Goal: Find specific page/section: Find specific page/section

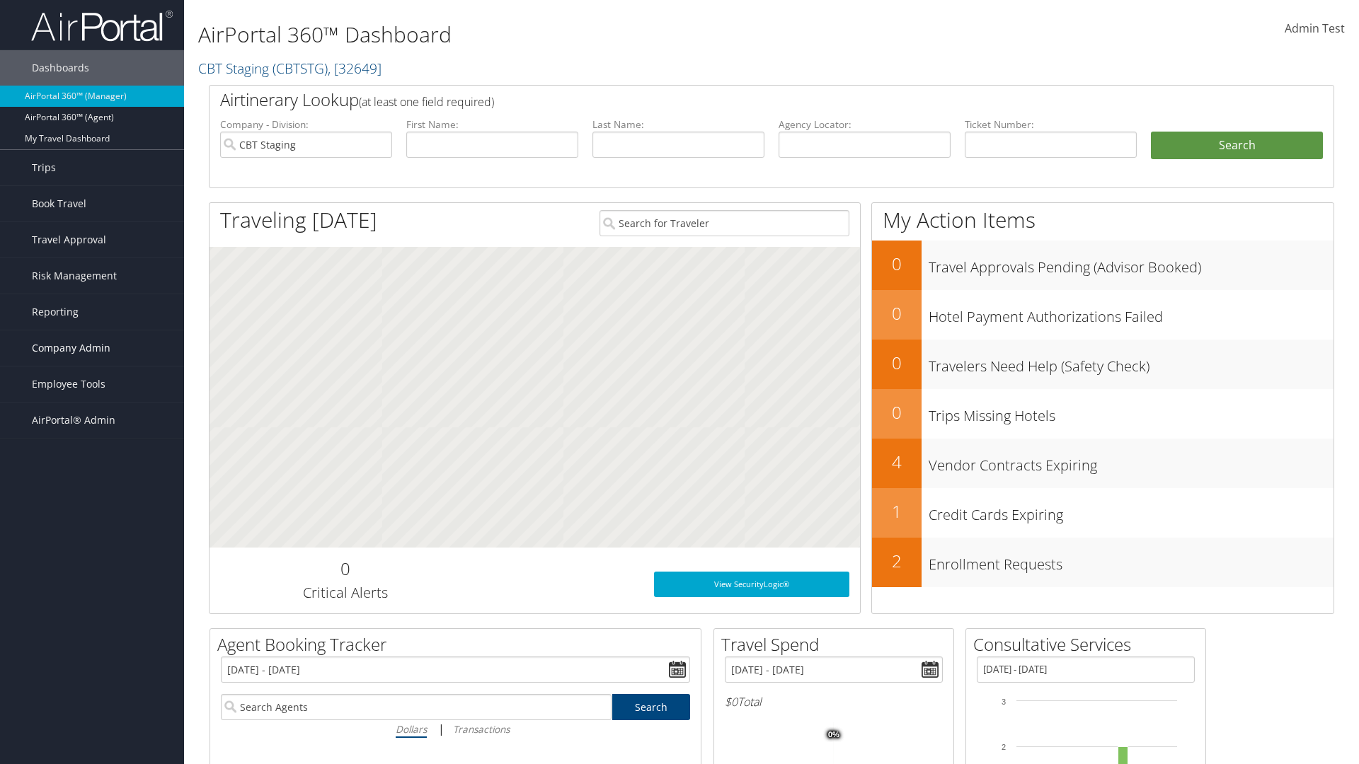
click at [92, 348] on span "Company Admin" at bounding box center [71, 347] width 79 height 35
click at [0, 0] on link "People" at bounding box center [0, 0] width 0 height 0
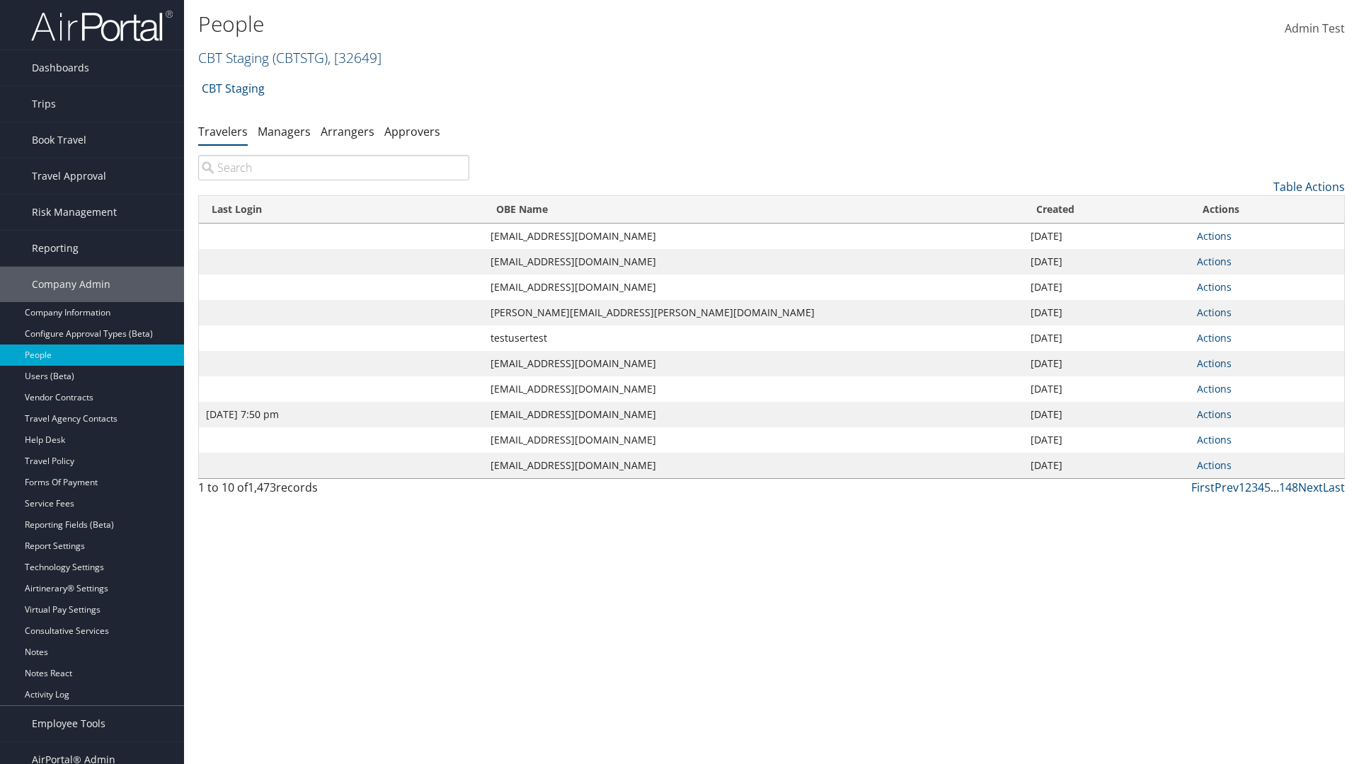
click at [234, 57] on link "CBT Staging ( CBTSTG ) , [ 32649 ]" at bounding box center [289, 57] width 183 height 19
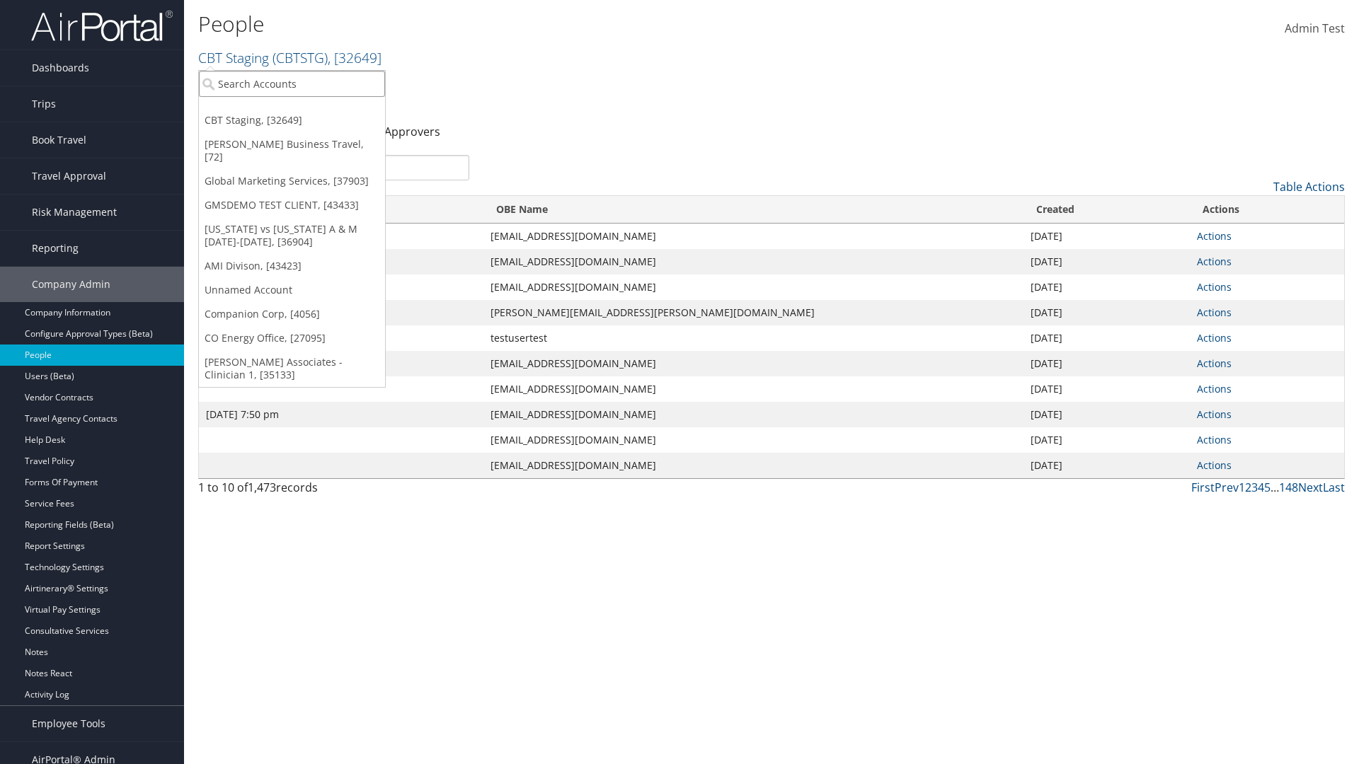
click at [292, 83] on input "search" at bounding box center [292, 84] width 186 height 26
type input "Global Marketing Services"
click at [305, 110] on div "Global Marketing Services (301946), [37903]" at bounding box center [305, 109] width 228 height 13
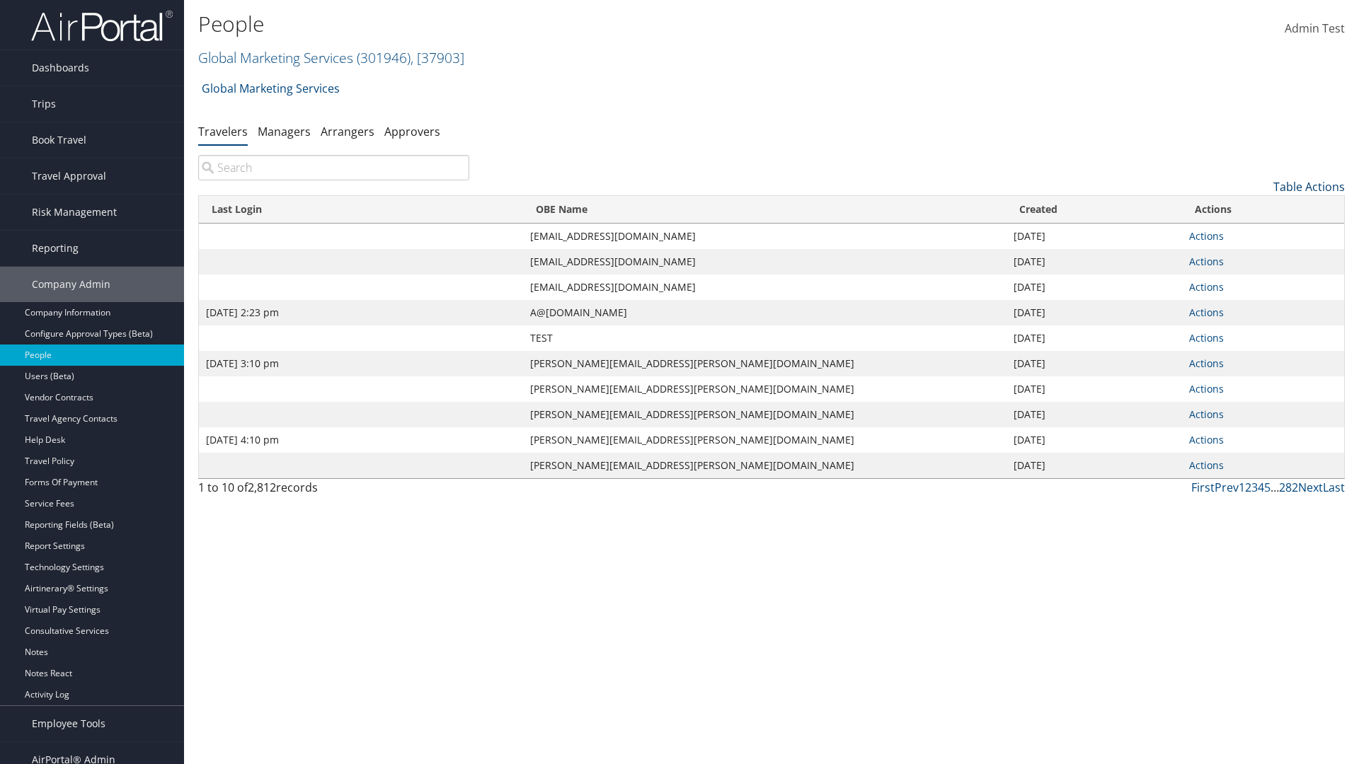
click at [1308, 187] on link "Table Actions" at bounding box center [1308, 187] width 71 height 16
click at [1250, 257] on link "Column Visibility" at bounding box center [1251, 257] width 186 height 24
